Goal: Download file/media

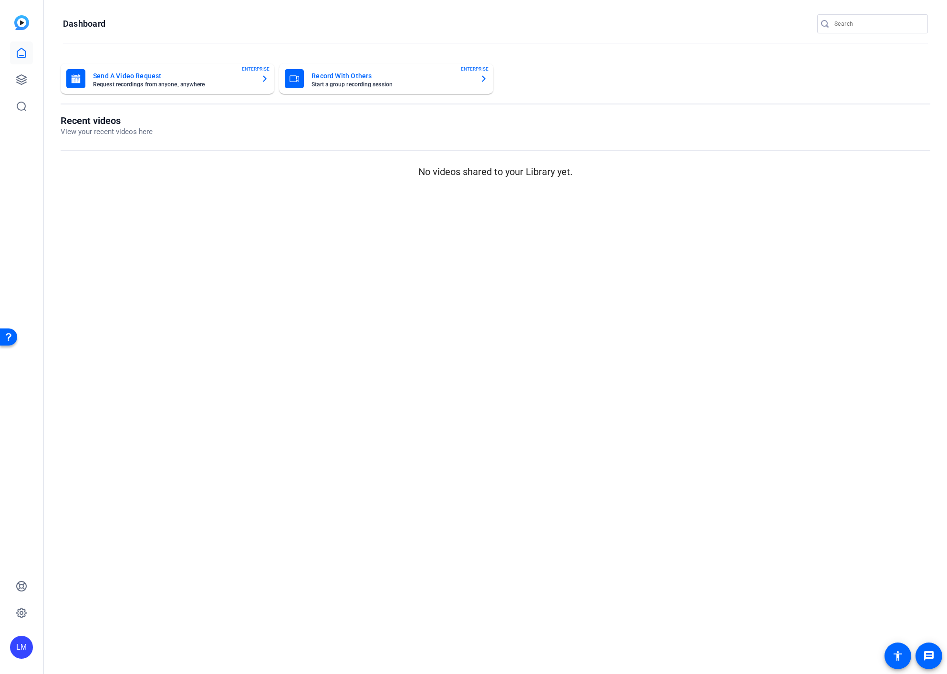
click at [865, 24] on input "Search" at bounding box center [877, 23] width 86 height 11
paste input "2408-62815-CS"
click at [865, 24] on input "Search" at bounding box center [877, 23] width 86 height 11
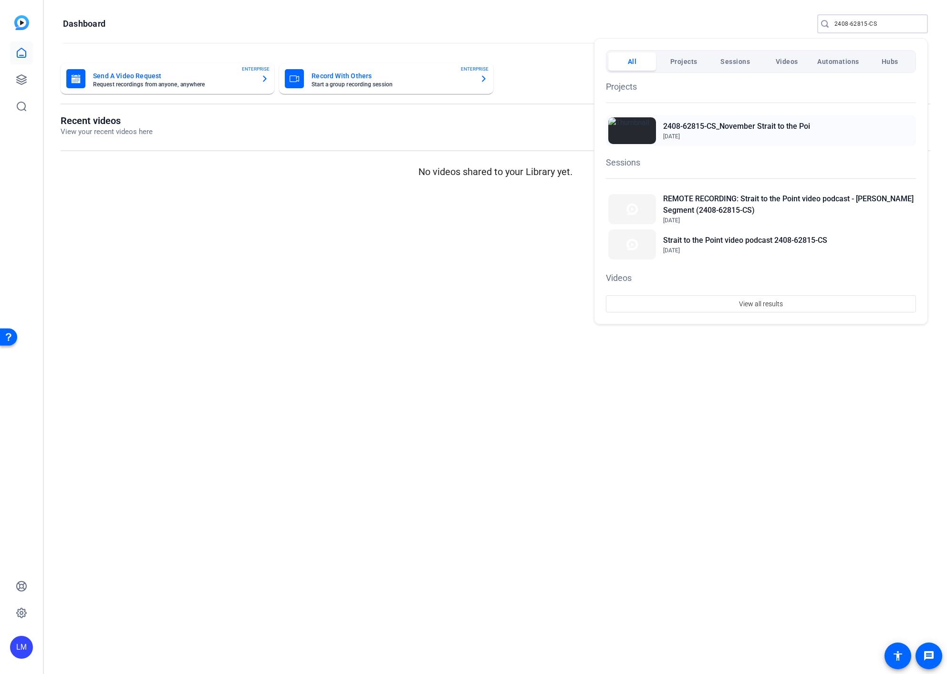
type input "2408-62815-CS"
click at [722, 125] on h2 "2408-62815-CS_November Strait to the Poi" at bounding box center [736, 126] width 147 height 11
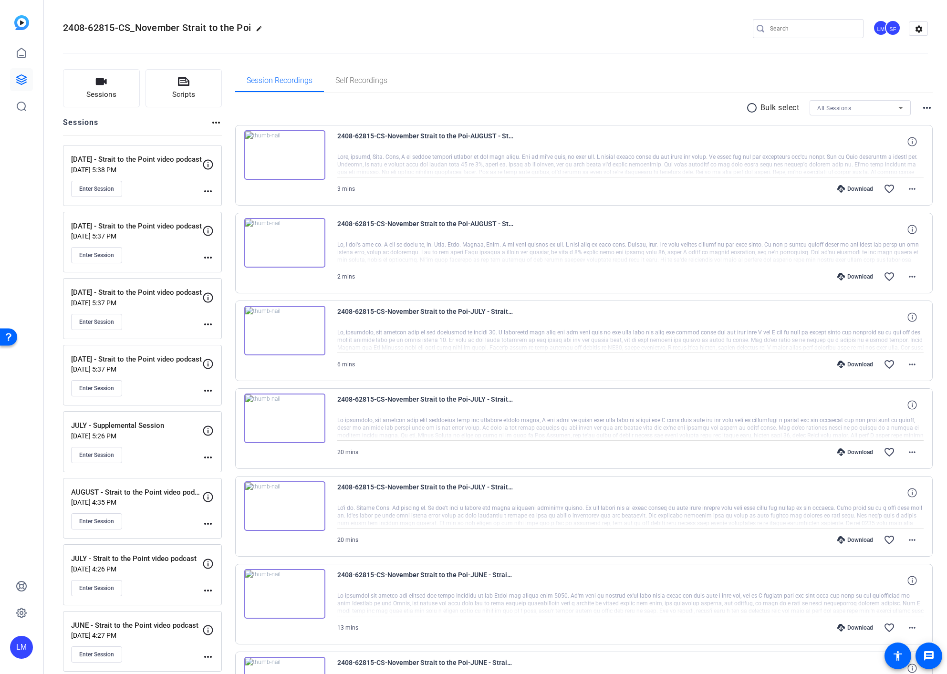
click at [208, 522] on mat-icon "more_horiz" at bounding box center [207, 523] width 11 height 11
click at [222, 537] on span "Edit Session" at bounding box center [231, 537] width 43 height 11
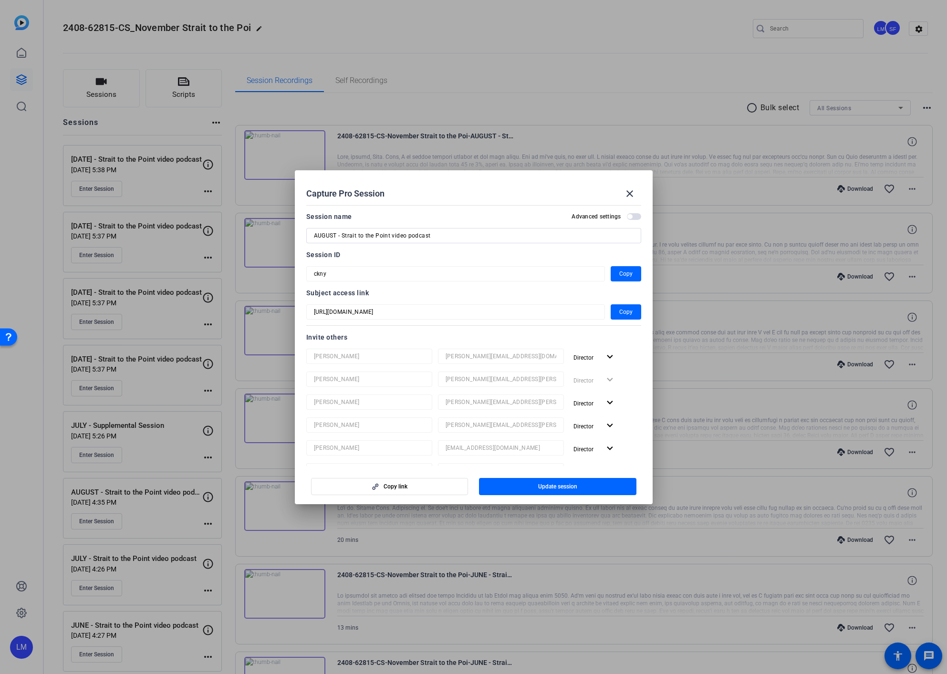
click at [144, 516] on div at bounding box center [473, 337] width 947 height 674
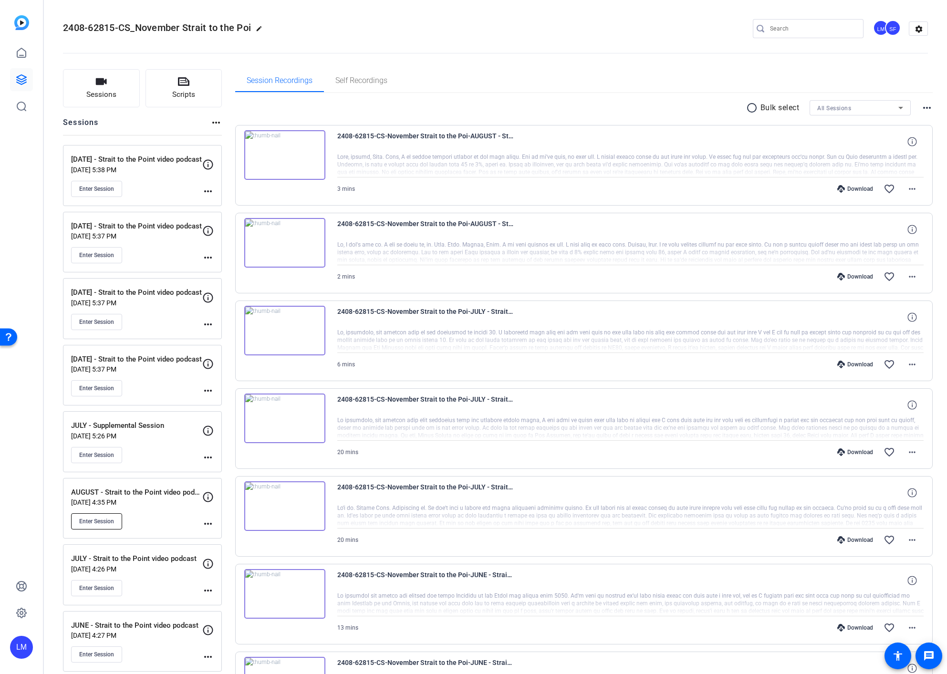
click at [93, 521] on span "Enter Session" at bounding box center [96, 522] width 35 height 8
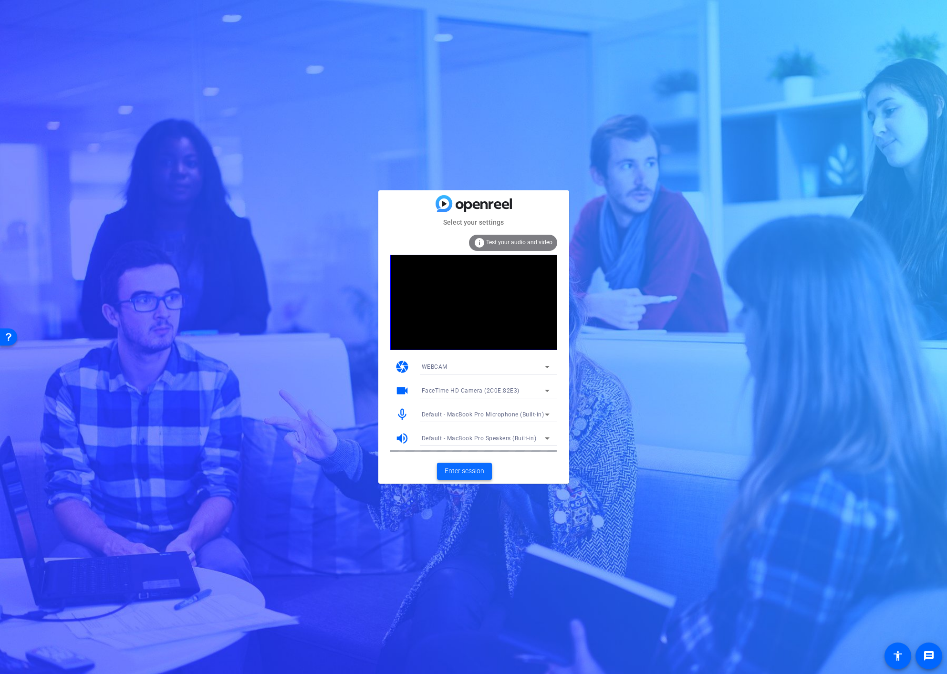
click at [448, 468] on span "Enter session" at bounding box center [465, 471] width 40 height 10
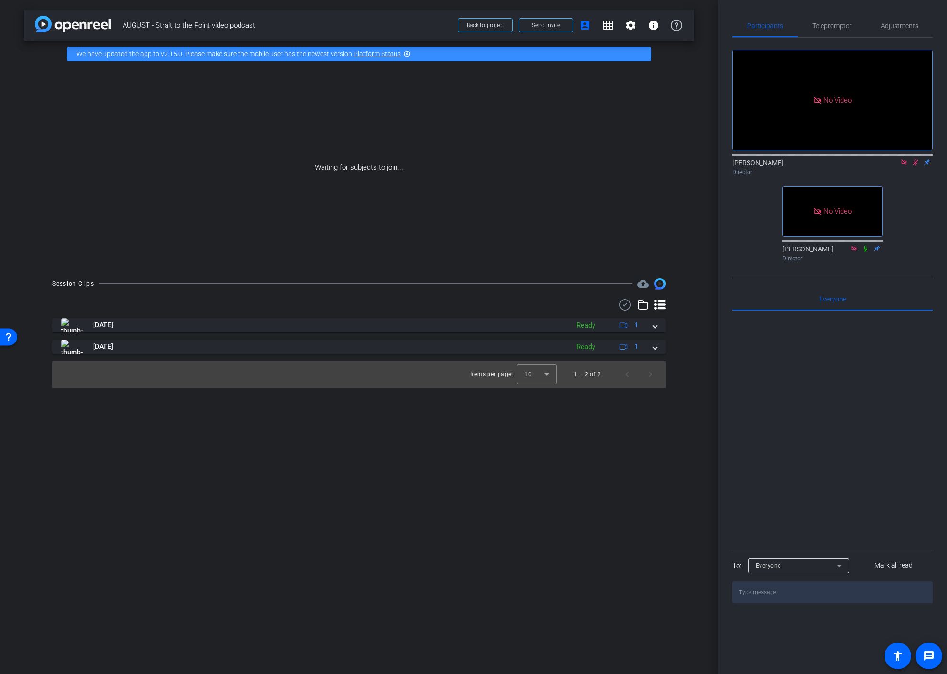
click at [918, 166] on icon at bounding box center [916, 162] width 8 height 7
click at [912, 230] on div "No Video [PERSON_NAME] Director No Video [PERSON_NAME] Director" at bounding box center [832, 152] width 200 height 228
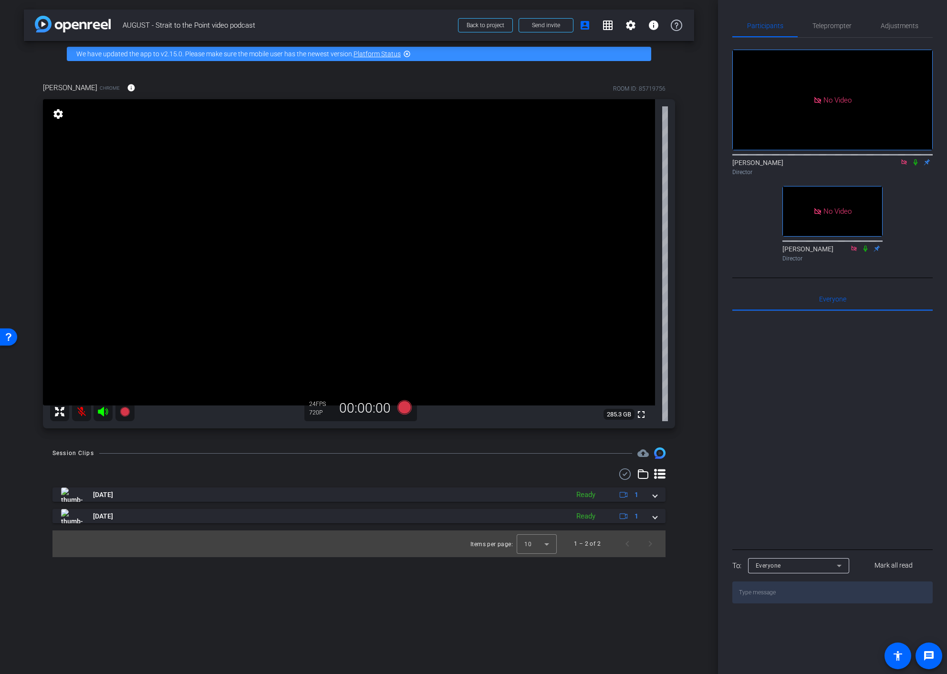
click at [78, 156] on video at bounding box center [349, 252] width 612 height 306
click at [18, 187] on div "arrow_back AUGUST - Strait to the Point video podcast Back to project Send invi…" at bounding box center [359, 337] width 718 height 674
click at [81, 413] on mat-icon at bounding box center [81, 411] width 19 height 19
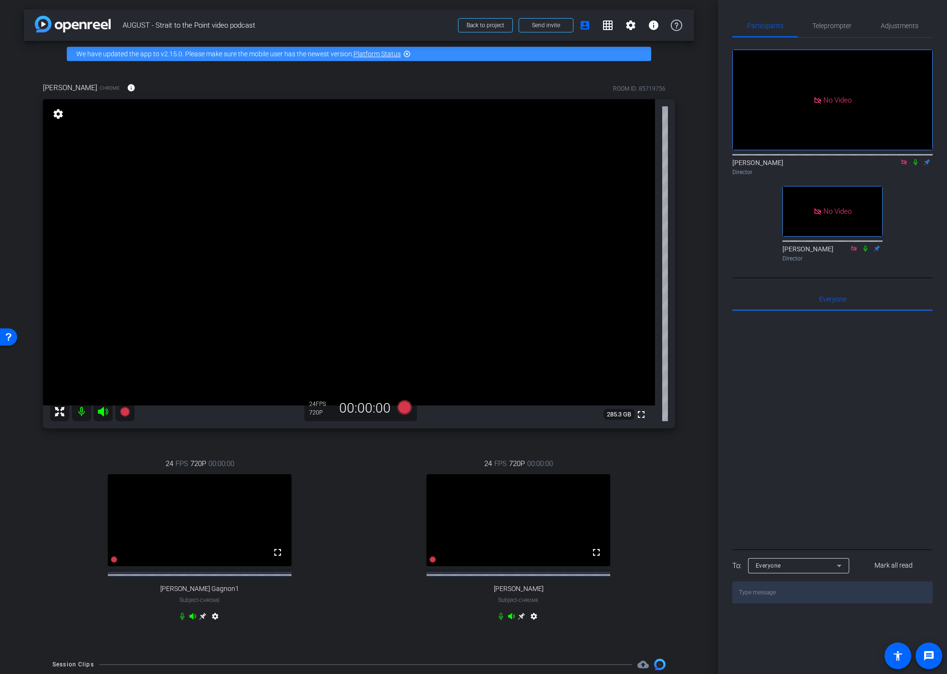
click at [913, 166] on icon at bounding box center [916, 162] width 8 height 7
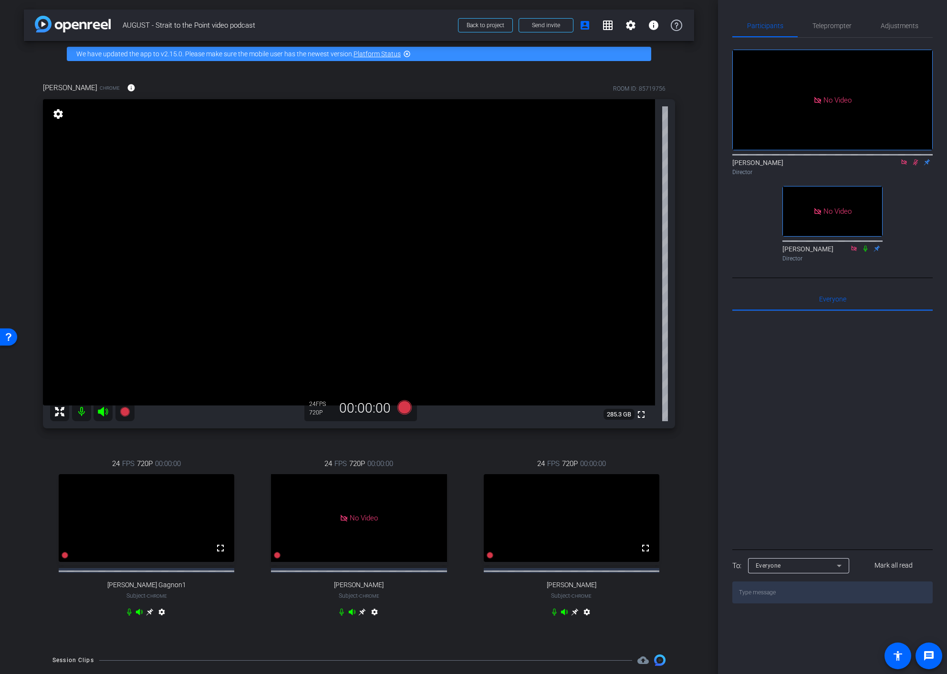
click at [574, 616] on icon at bounding box center [575, 612] width 8 height 8
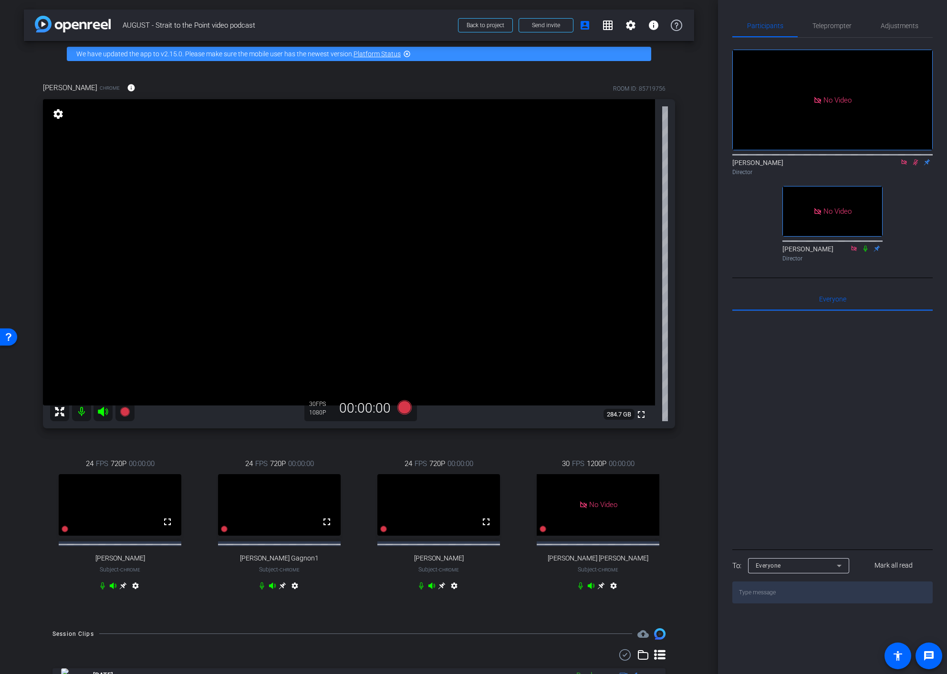
click at [34, 78] on div "[PERSON_NAME] Chrome info ROOM ID: 85719756 fullscreen settings 284.7 GB 30 FPS…" at bounding box center [359, 343] width 670 height 552
drag, startPoint x: 43, startPoint y: 84, endPoint x: 95, endPoint y: 87, distance: 52.1
click at [95, 87] on span "[PERSON_NAME]" at bounding box center [70, 88] width 54 height 10
copy span "[PERSON_NAME]"
click at [687, 412] on div "[PERSON_NAME] Chrome info ROOM ID: 85719756 fullscreen settings 284.7 GB 30 FPS…" at bounding box center [359, 343] width 670 height 552
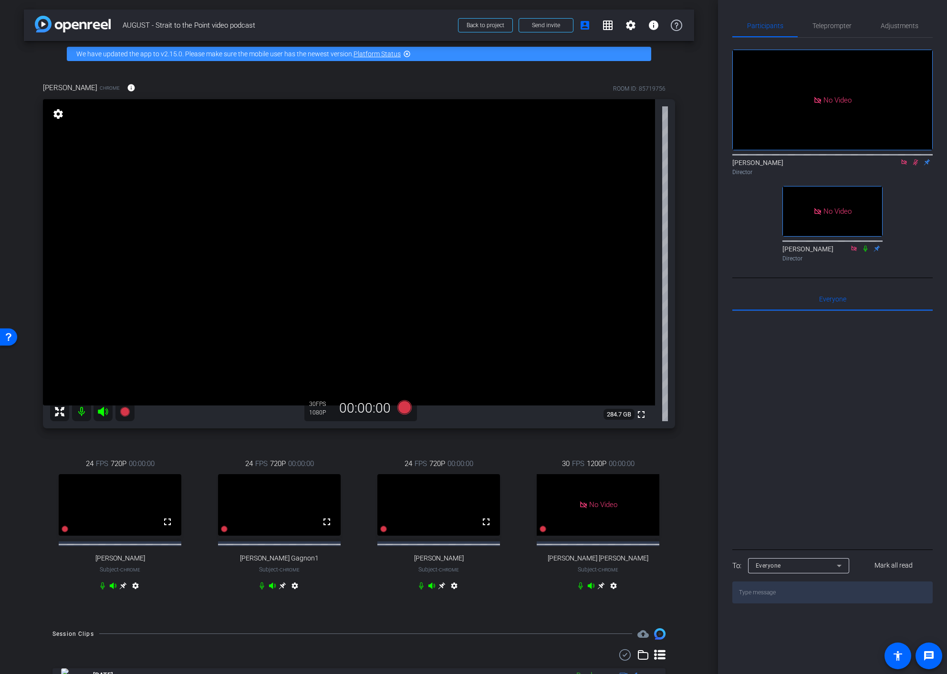
click at [613, 593] on mat-icon "settings" at bounding box center [613, 587] width 11 height 11
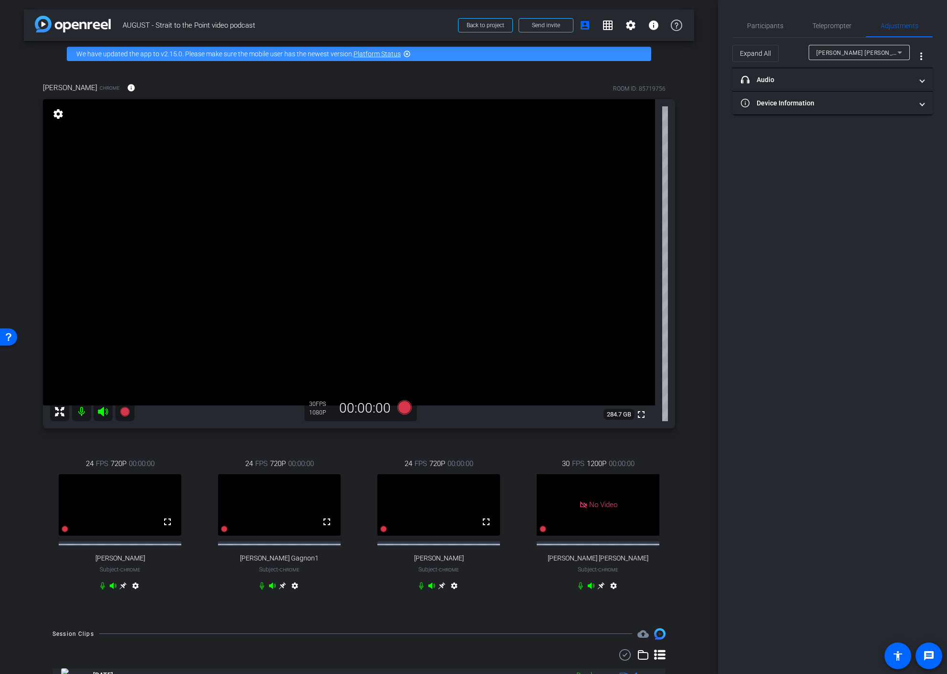
click at [668, 458] on div "30 FPS 1200P 00:00:00 No Video [PERSON_NAME] [PERSON_NAME] Subject - Chrome set…" at bounding box center [598, 526] width 154 height 167
click at [766, 22] on span "Participants" at bounding box center [765, 25] width 36 height 7
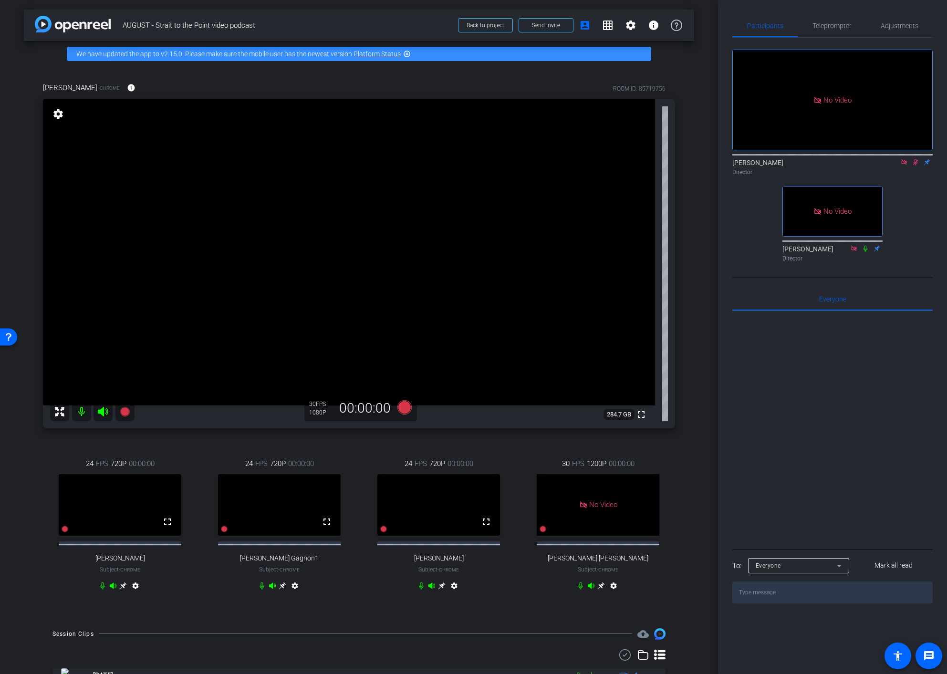
click at [915, 159] on icon at bounding box center [915, 162] width 5 height 6
click at [13, 521] on div "arrow_back AUGUST - Strait to the Point video podcast Back to project Send invi…" at bounding box center [359, 337] width 718 height 674
click at [123, 410] on icon at bounding box center [125, 412] width 10 height 10
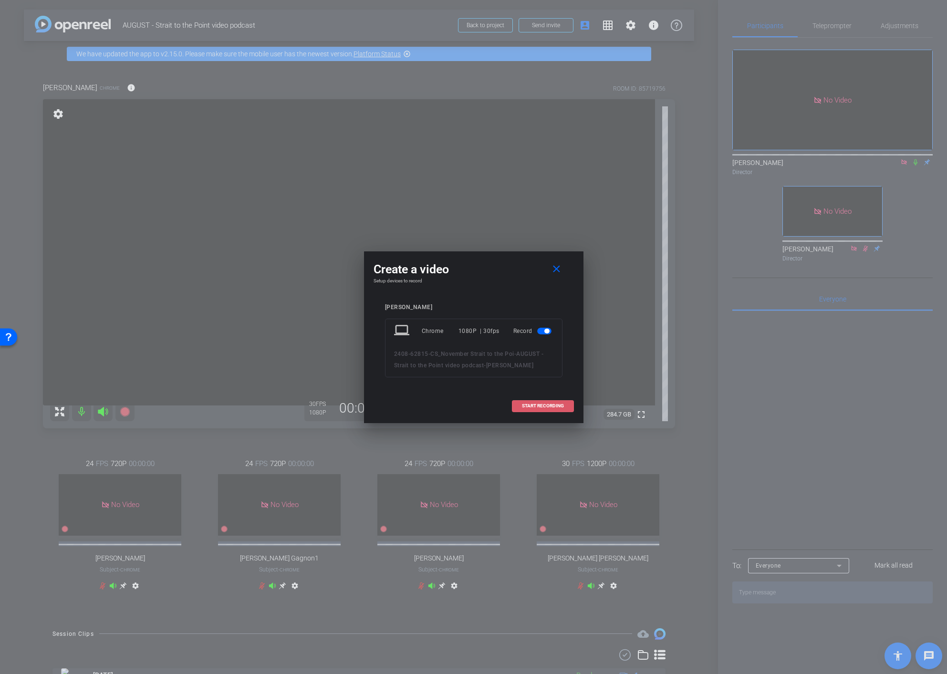
click at [543, 406] on span "START RECORDING" at bounding box center [543, 406] width 42 height 5
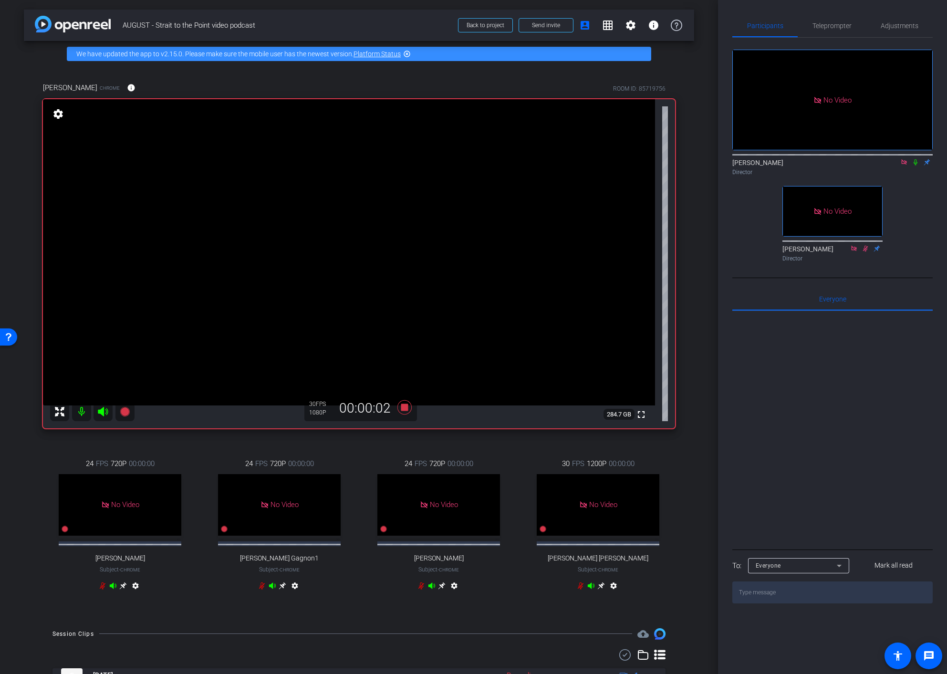
click at [915, 159] on icon at bounding box center [916, 162] width 8 height 7
click at [326, 451] on div "24 FPS 720P 00:00:00 No Video [PERSON_NAME] Gagnon1 Subject - Chrome settings" at bounding box center [279, 526] width 154 height 167
click at [407, 407] on icon at bounding box center [404, 407] width 14 height 14
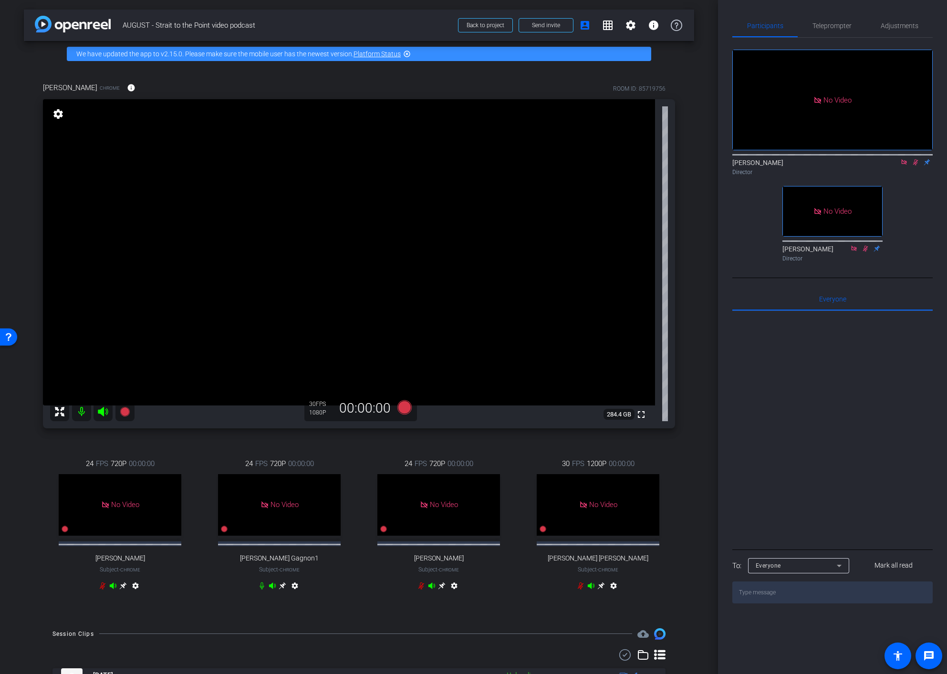
click at [912, 168] on div "Director" at bounding box center [832, 172] width 200 height 9
click at [913, 159] on icon at bounding box center [916, 162] width 8 height 7
click at [124, 411] on icon at bounding box center [125, 412] width 10 height 10
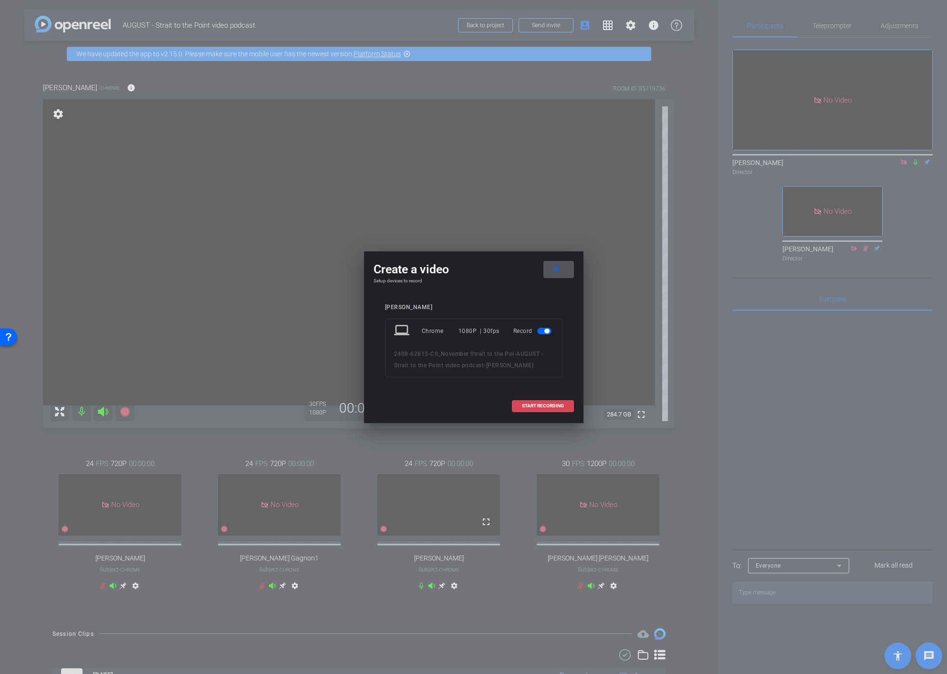
click at [548, 406] on span "START RECORDING" at bounding box center [543, 406] width 42 height 5
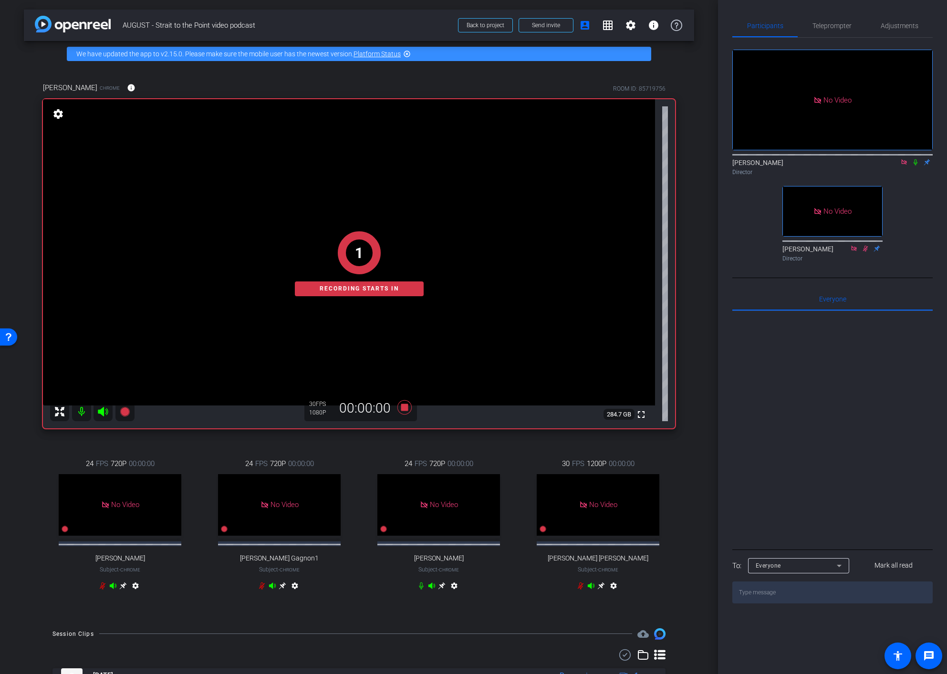
click at [917, 159] on icon at bounding box center [916, 162] width 8 height 7
click at [915, 159] on icon at bounding box center [916, 162] width 8 height 7
click at [915, 159] on icon at bounding box center [916, 162] width 4 height 6
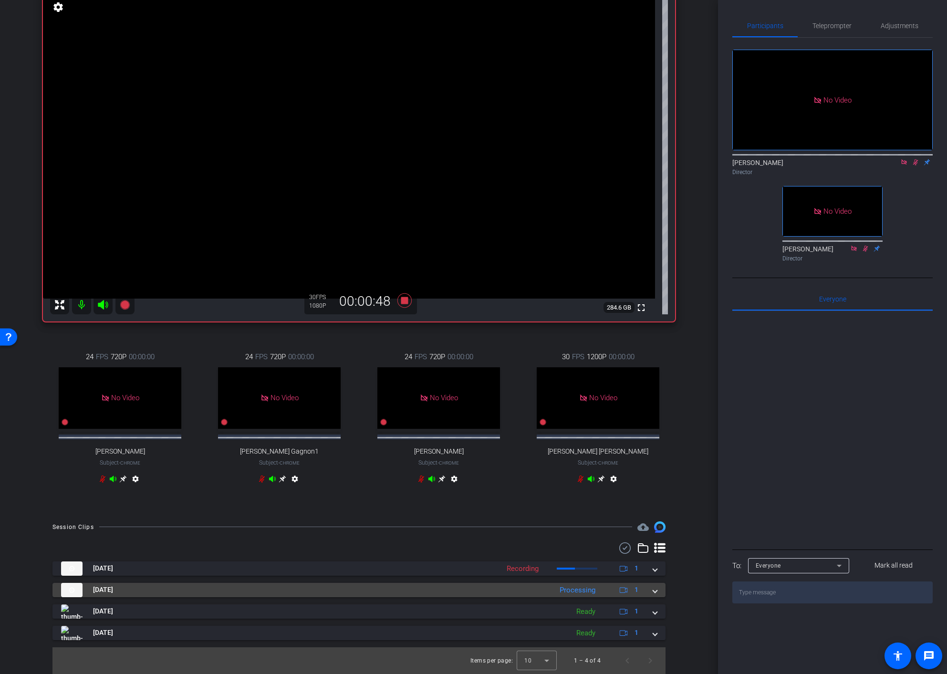
click at [655, 591] on span at bounding box center [655, 590] width 4 height 10
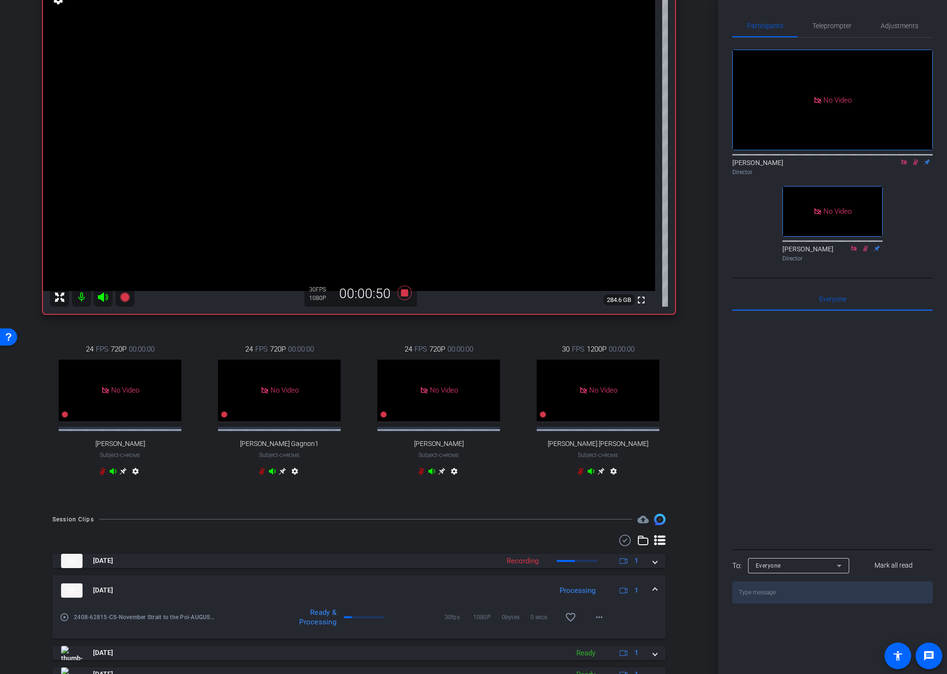
click at [684, 555] on div "Session Clips cloud_upload [DATE] Recording 1 [DATE] Processing 1 play_circle_o…" at bounding box center [359, 615] width 670 height 202
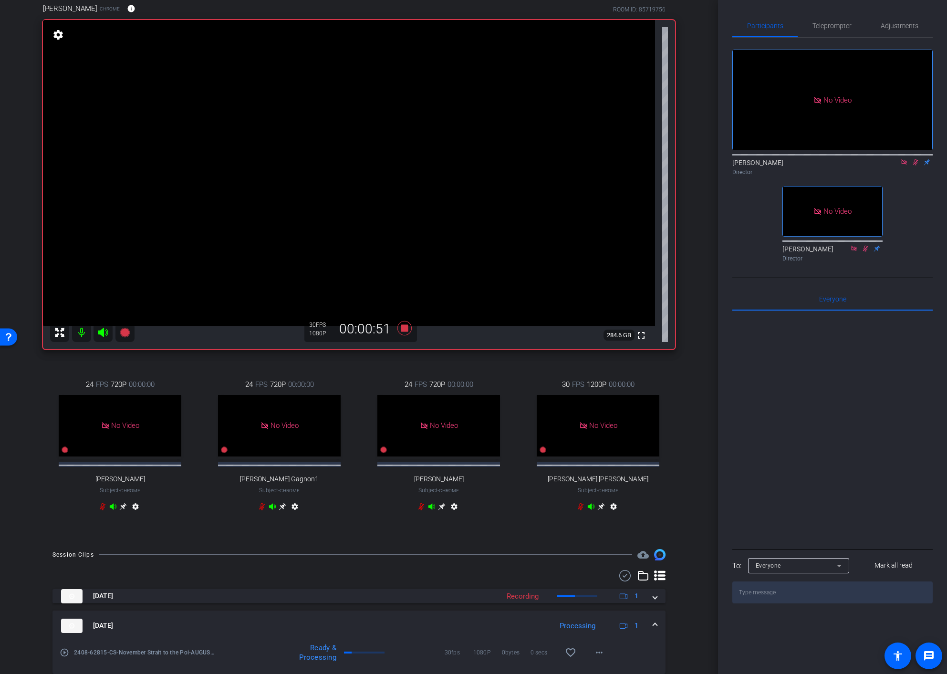
scroll to position [0, 0]
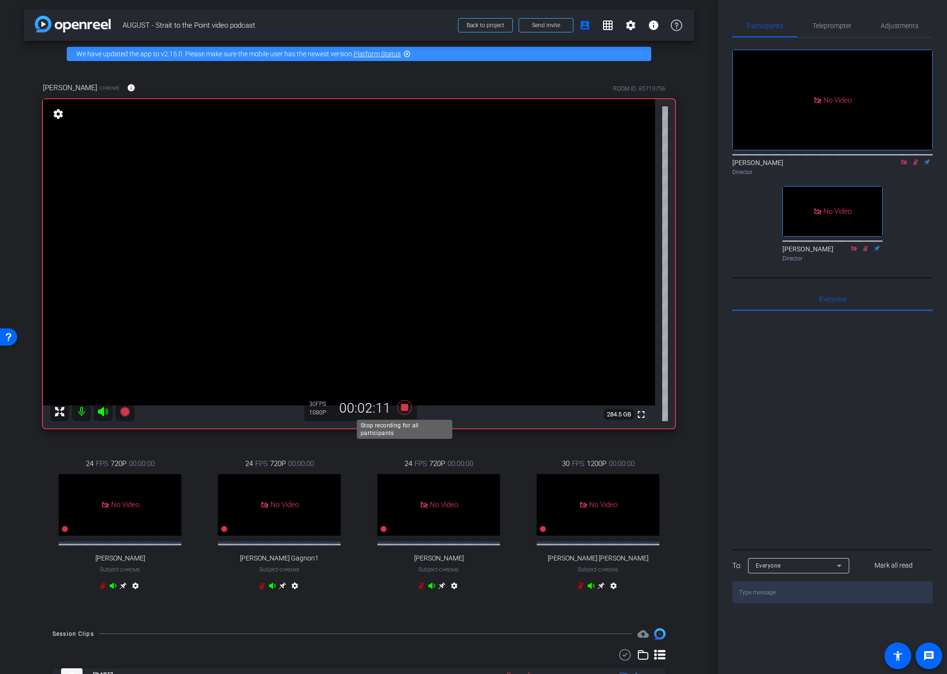
click at [405, 406] on icon at bounding box center [404, 407] width 14 height 14
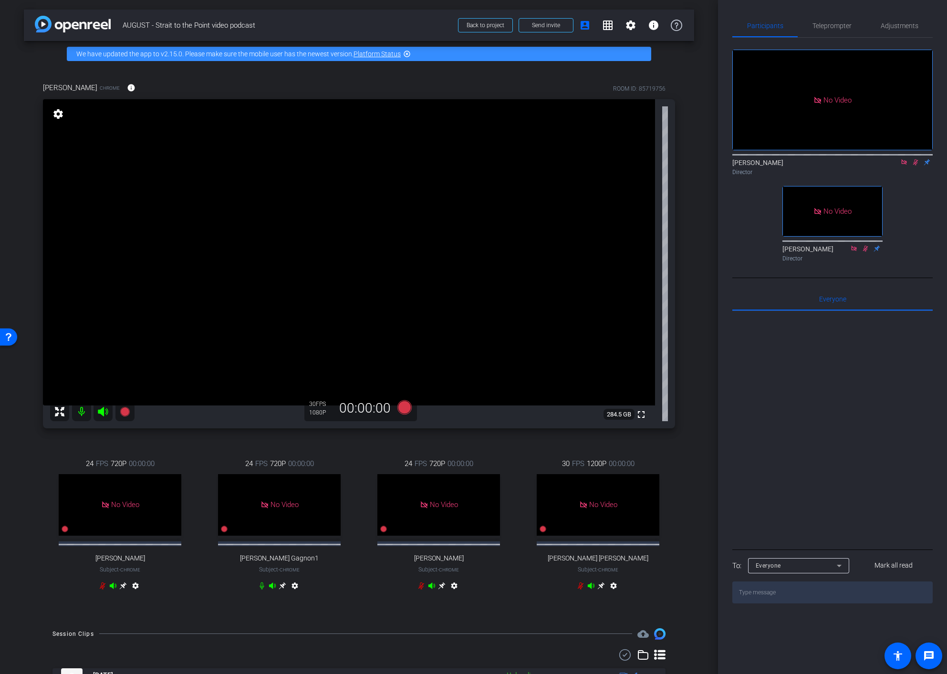
click at [918, 159] on icon at bounding box center [916, 162] width 8 height 7
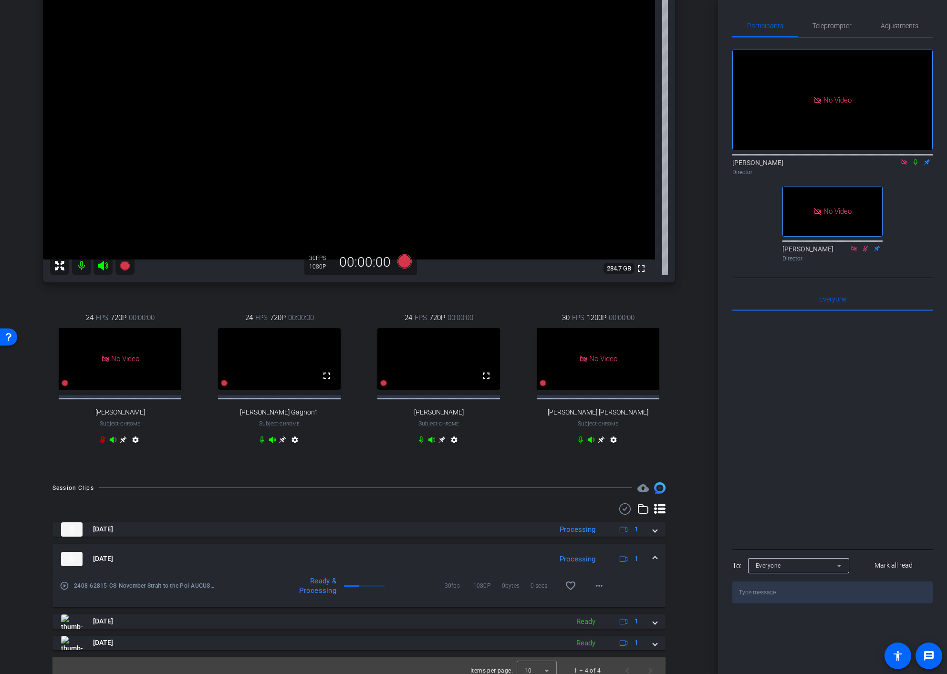
scroll to position [164, 0]
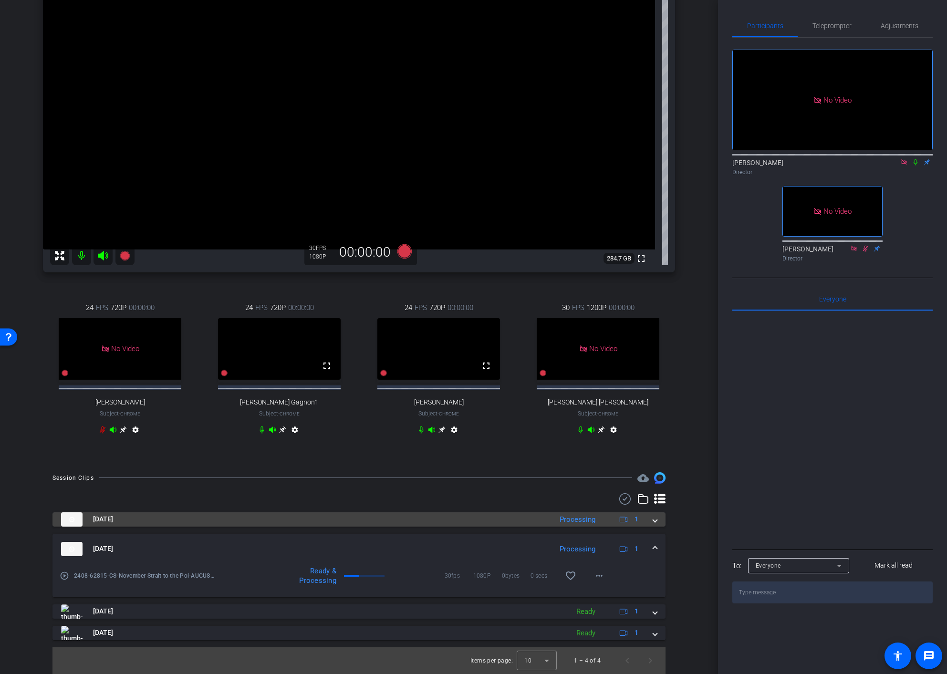
click at [648, 520] on div "[DATE] Processing 1" at bounding box center [357, 519] width 592 height 14
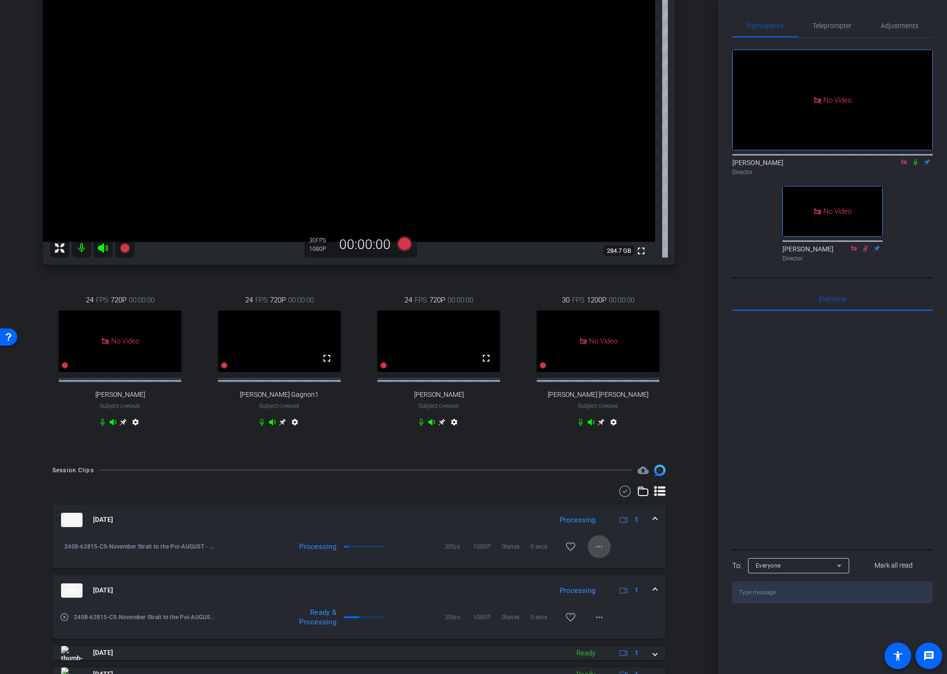
click at [602, 552] on mat-icon "more_horiz" at bounding box center [598, 546] width 11 height 11
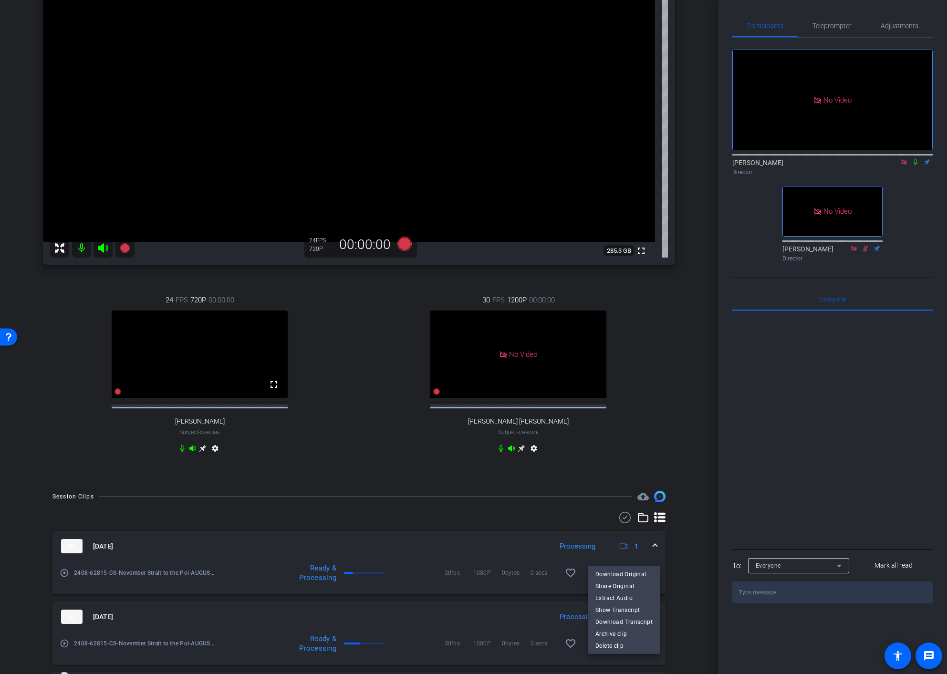
scroll to position [0, 0]
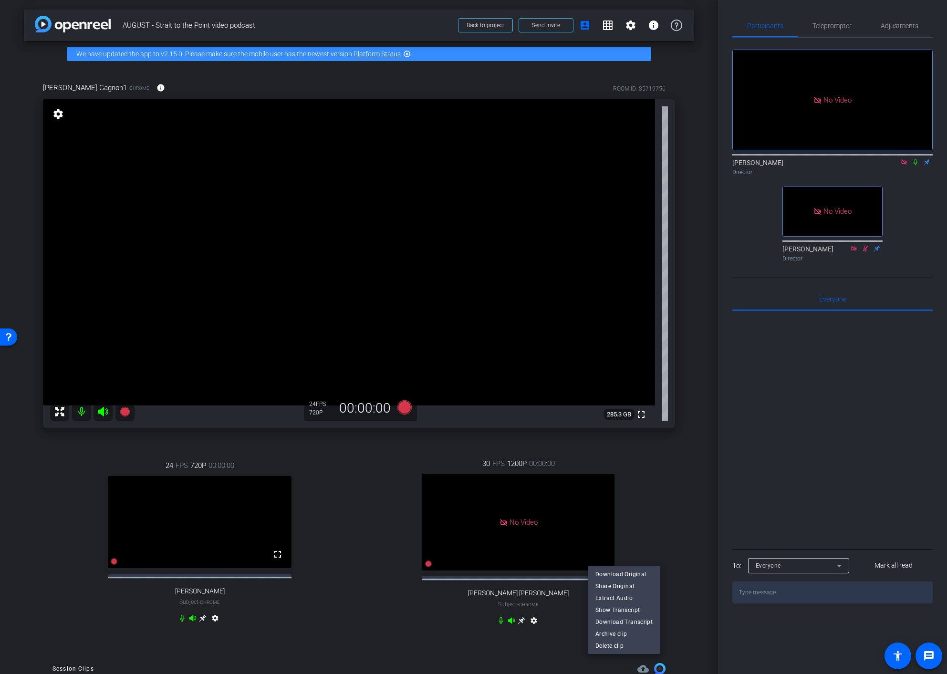
click at [692, 475] on div at bounding box center [473, 337] width 947 height 674
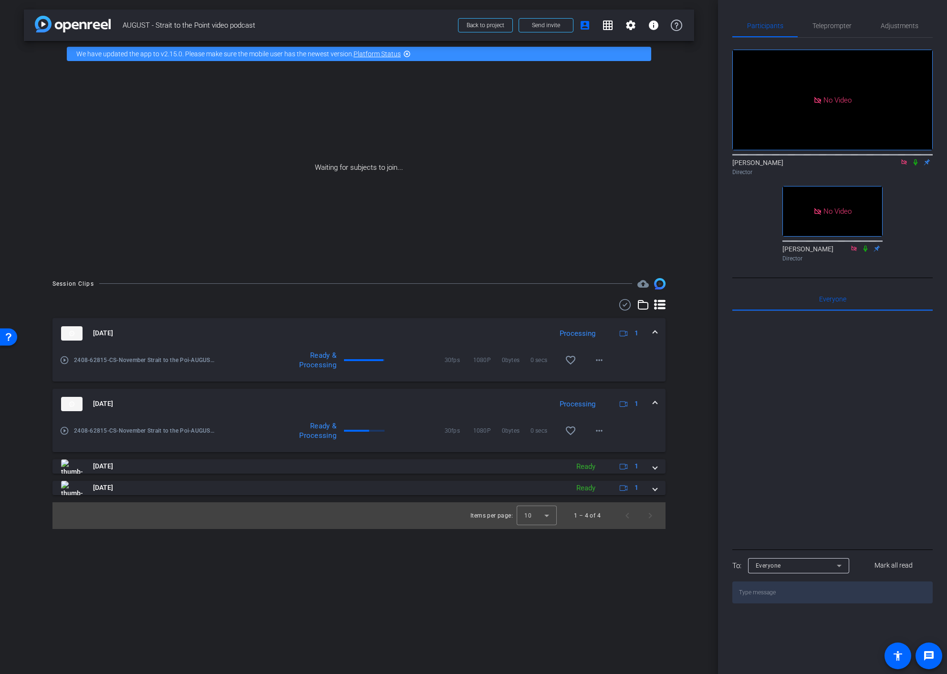
click at [915, 159] on icon at bounding box center [916, 162] width 8 height 7
click at [915, 159] on icon at bounding box center [915, 162] width 5 height 6
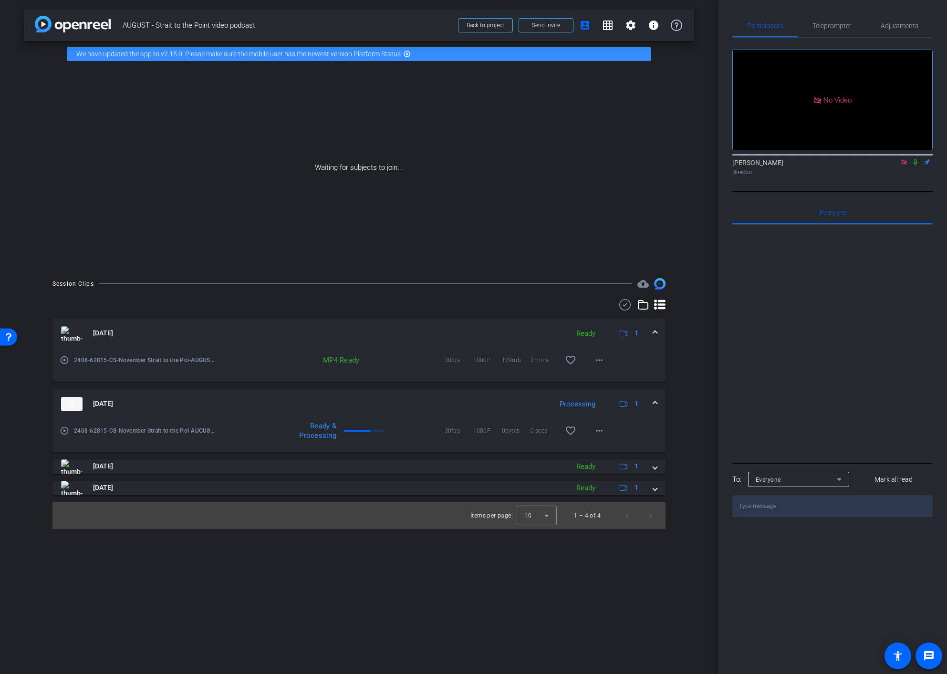
click at [914, 159] on icon at bounding box center [916, 162] width 8 height 7
click at [597, 355] on mat-icon "more_horiz" at bounding box center [598, 359] width 11 height 11
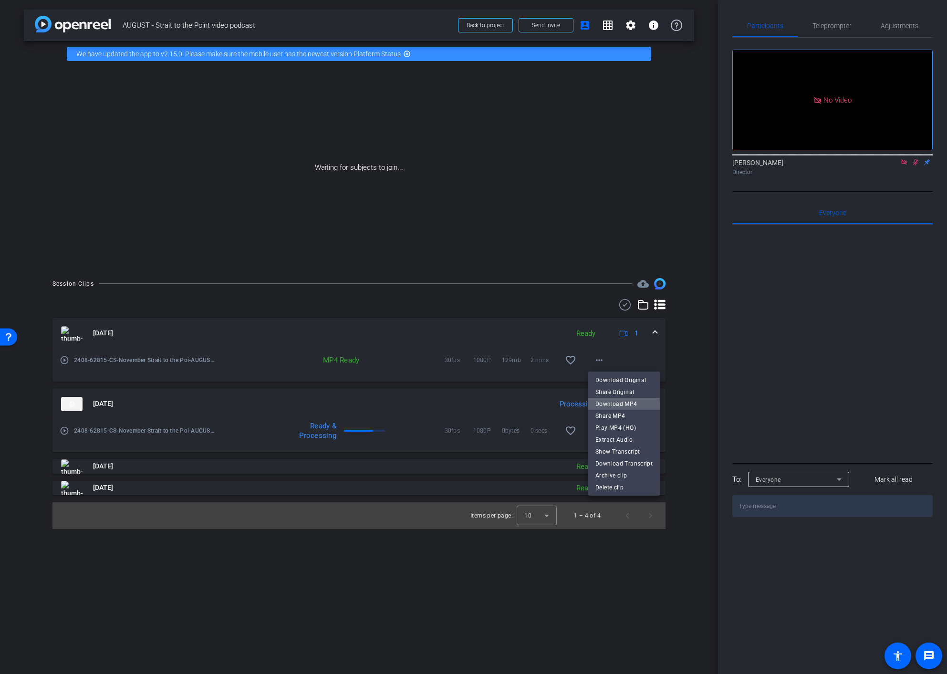
click at [614, 408] on span "Download MP4" at bounding box center [623, 403] width 57 height 11
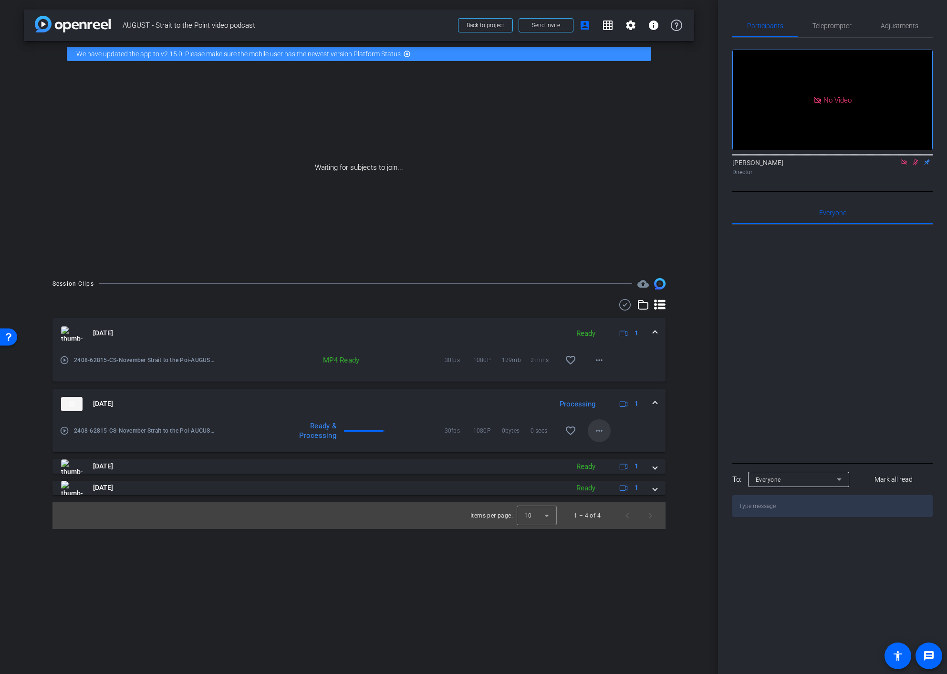
click at [597, 427] on mat-icon "more_horiz" at bounding box center [598, 430] width 11 height 11
click at [684, 417] on div at bounding box center [473, 337] width 947 height 674
click at [593, 434] on mat-icon "more_horiz" at bounding box center [598, 430] width 11 height 11
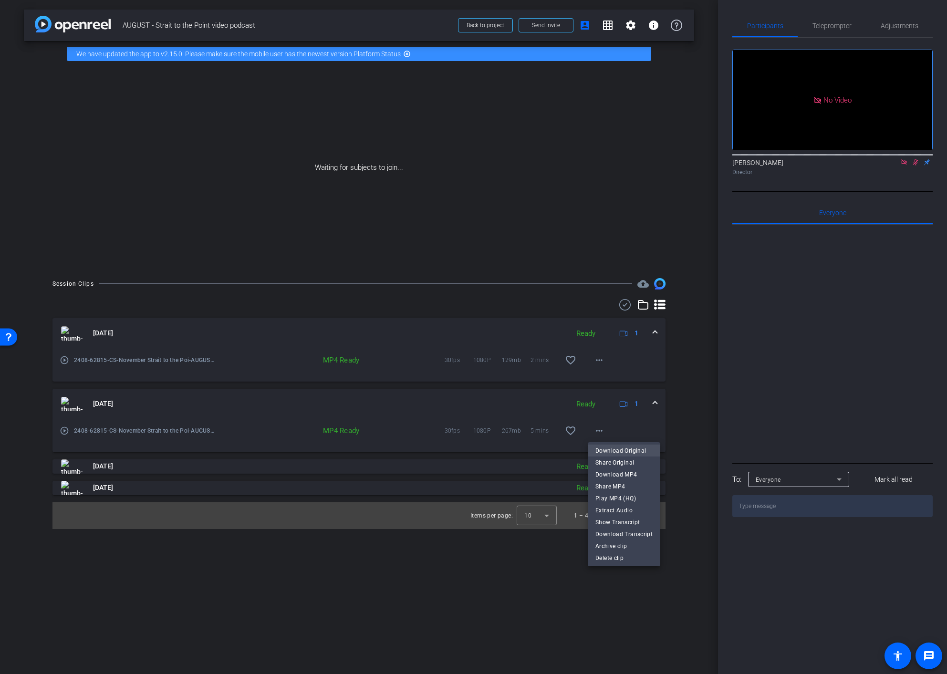
click at [609, 453] on span "Download Original" at bounding box center [623, 450] width 57 height 11
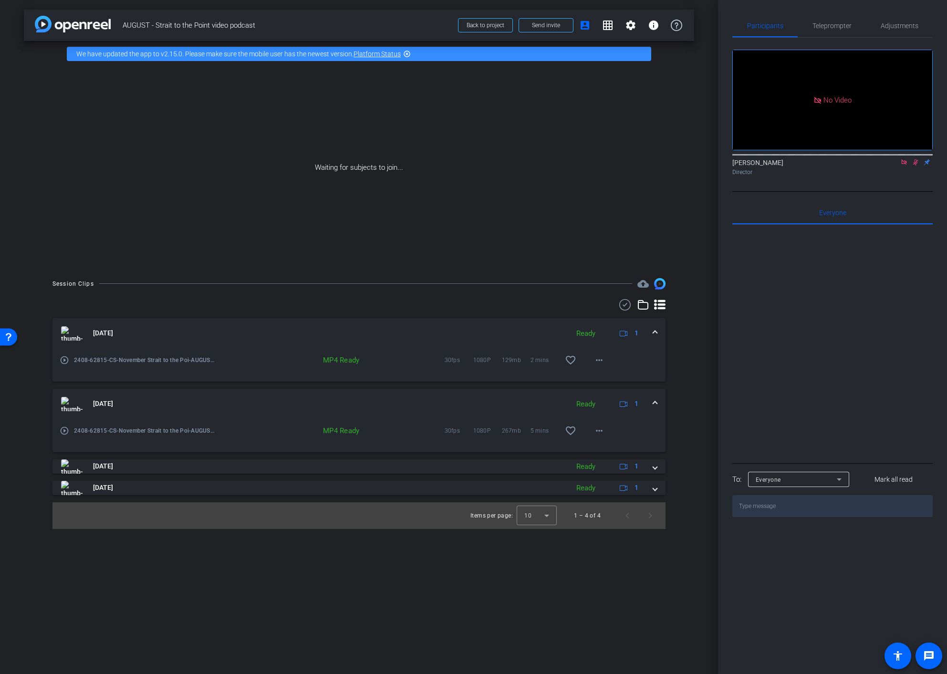
click at [665, 435] on div "play_circle_outline 2408-62815-CS-November Strait to the Poi-AUGUST - Strait to…" at bounding box center [358, 435] width 613 height 33
click at [602, 427] on mat-icon "more_horiz" at bounding box center [598, 430] width 11 height 11
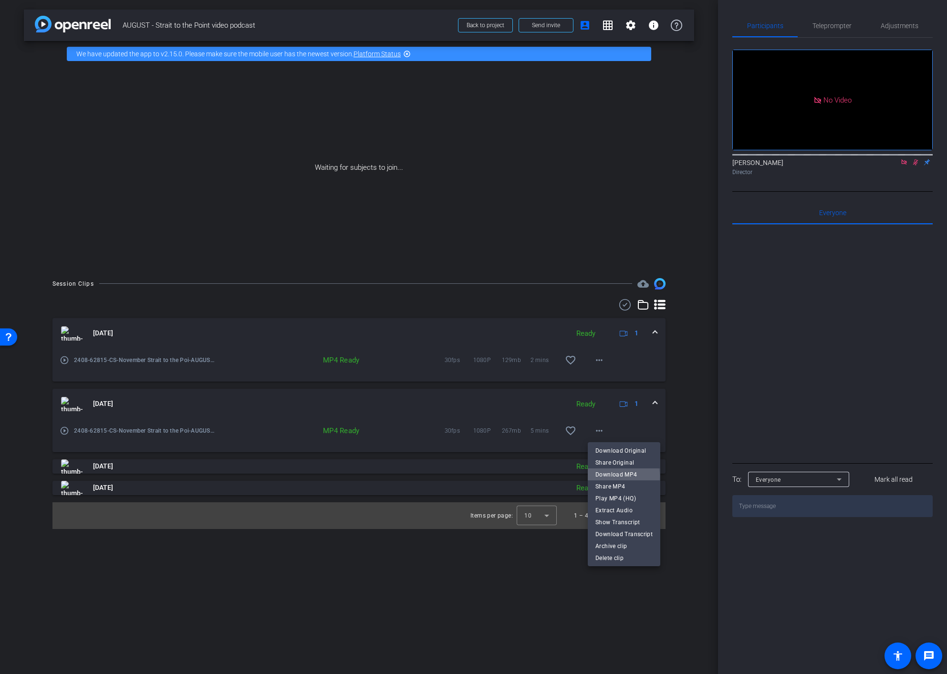
click at [619, 476] on span "Download MP4" at bounding box center [623, 473] width 57 height 11
